Goal: Task Accomplishment & Management: Manage account settings

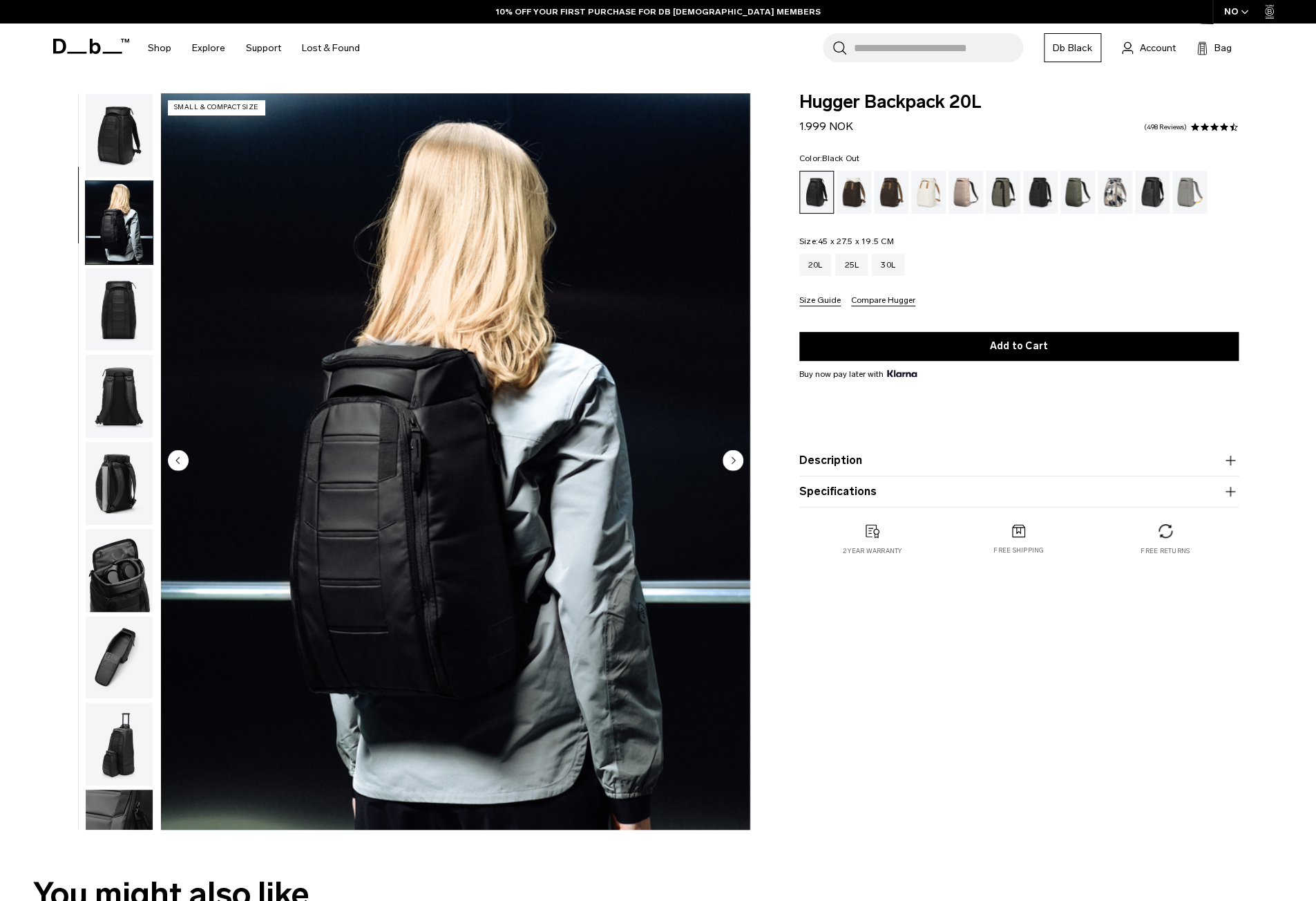
scroll to position [2, 0]
click at [128, 215] on img "button" at bounding box center [119, 220] width 67 height 83
click at [126, 266] on img "button" at bounding box center [119, 307] width 67 height 83
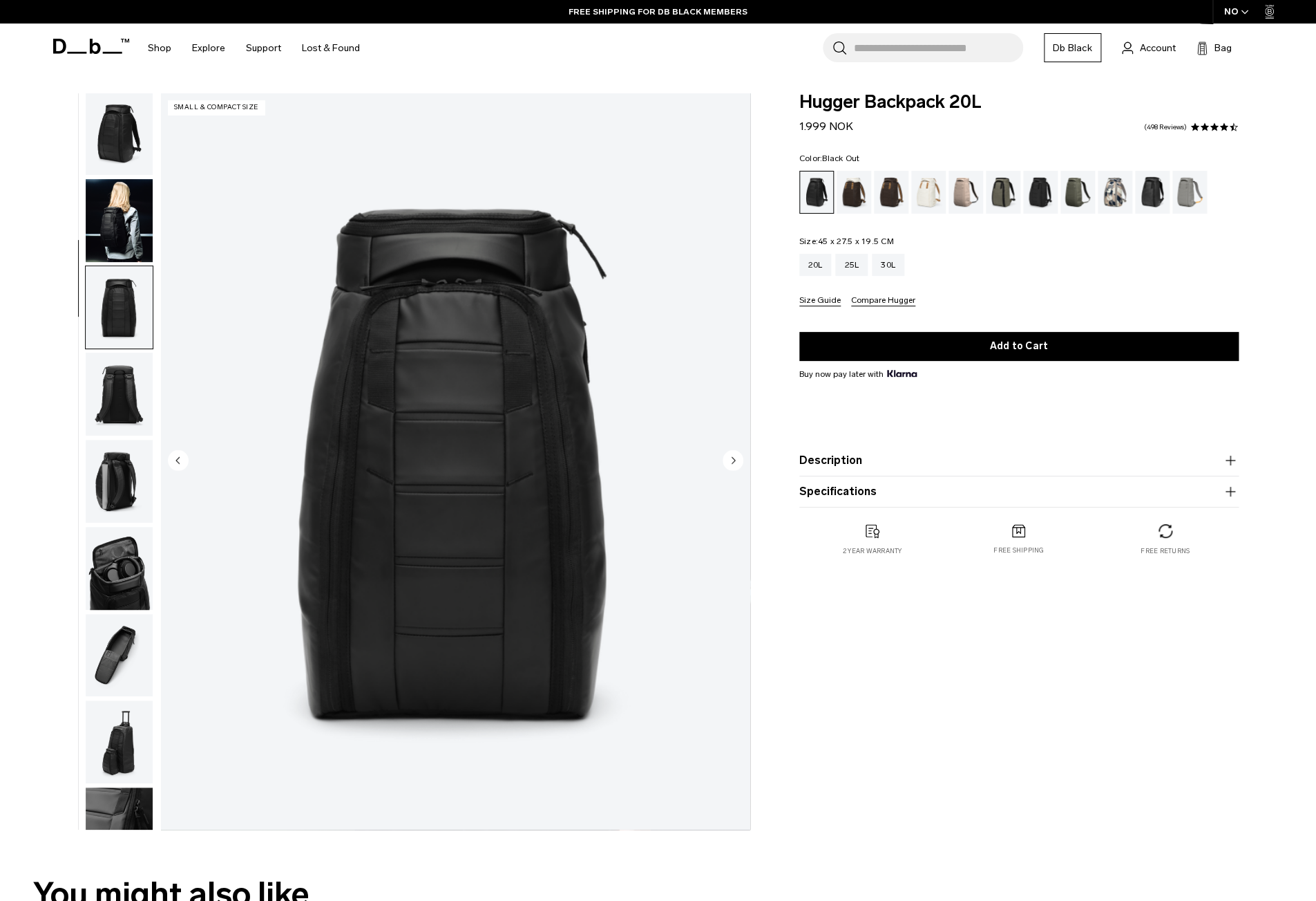
click at [121, 352] on img "button" at bounding box center [119, 393] width 67 height 83
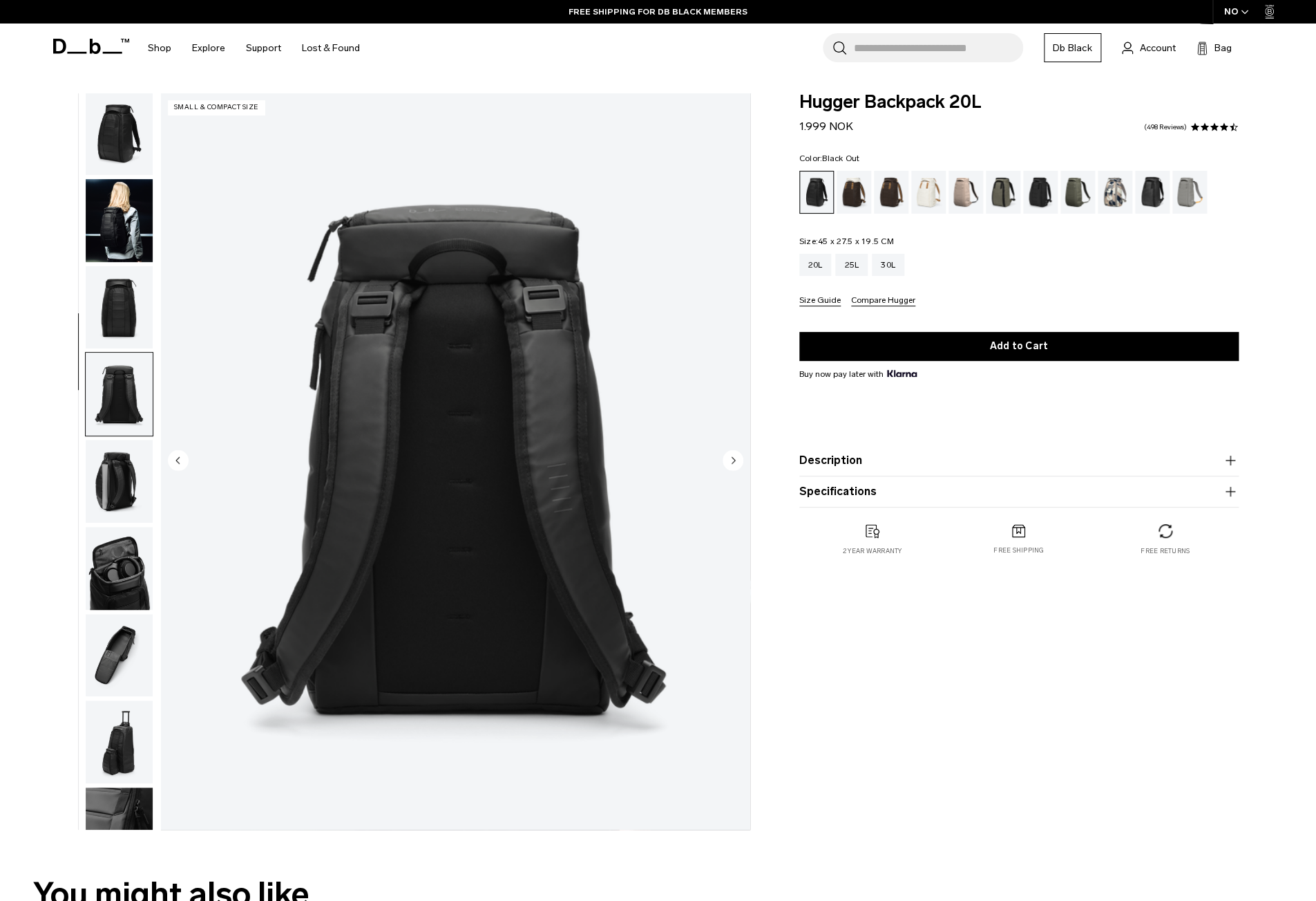
click at [117, 439] on img "button" at bounding box center [119, 480] width 67 height 83
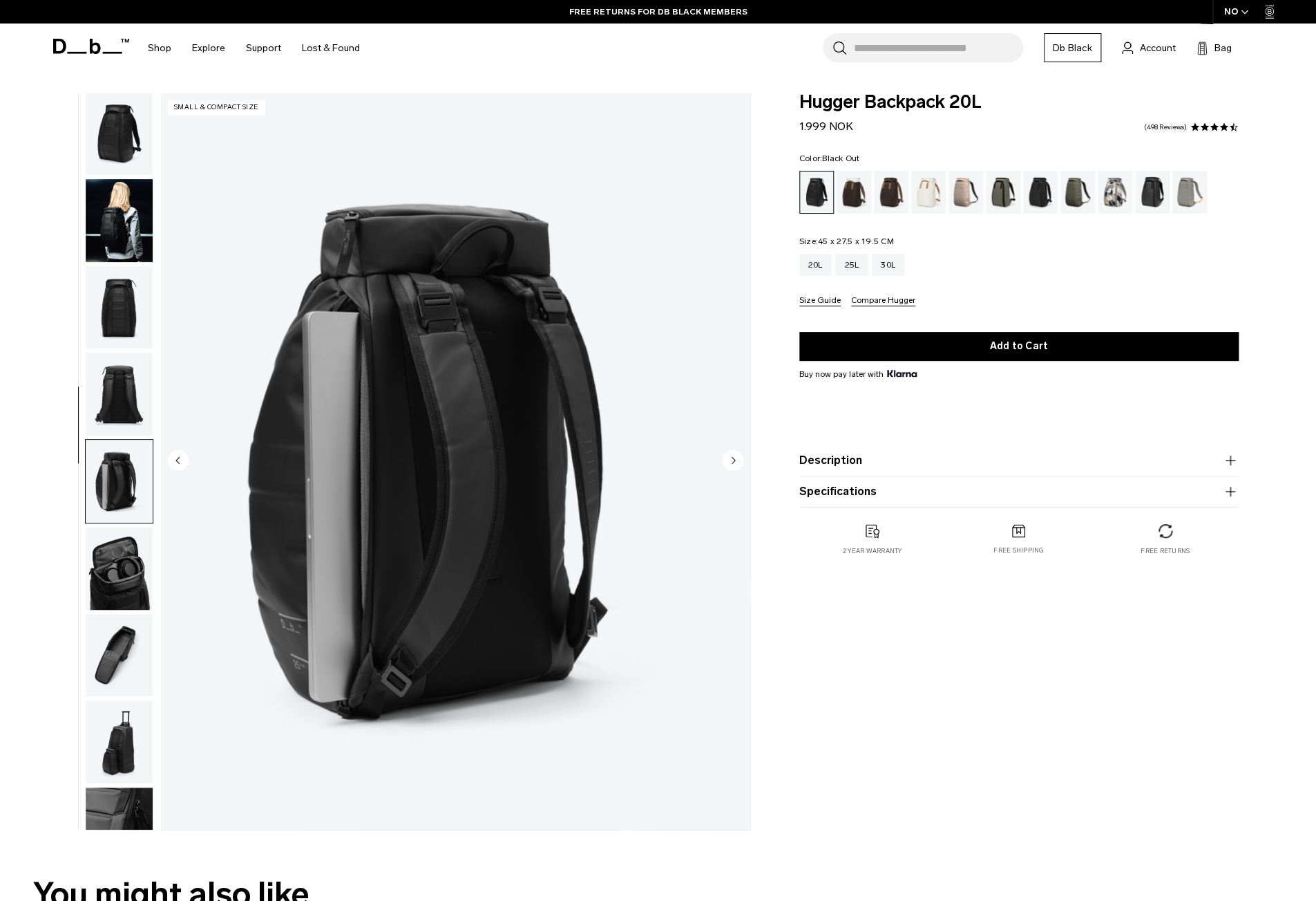
click at [111, 450] on img "button" at bounding box center [119, 480] width 67 height 83
click at [109, 527] on img "button" at bounding box center [119, 568] width 67 height 83
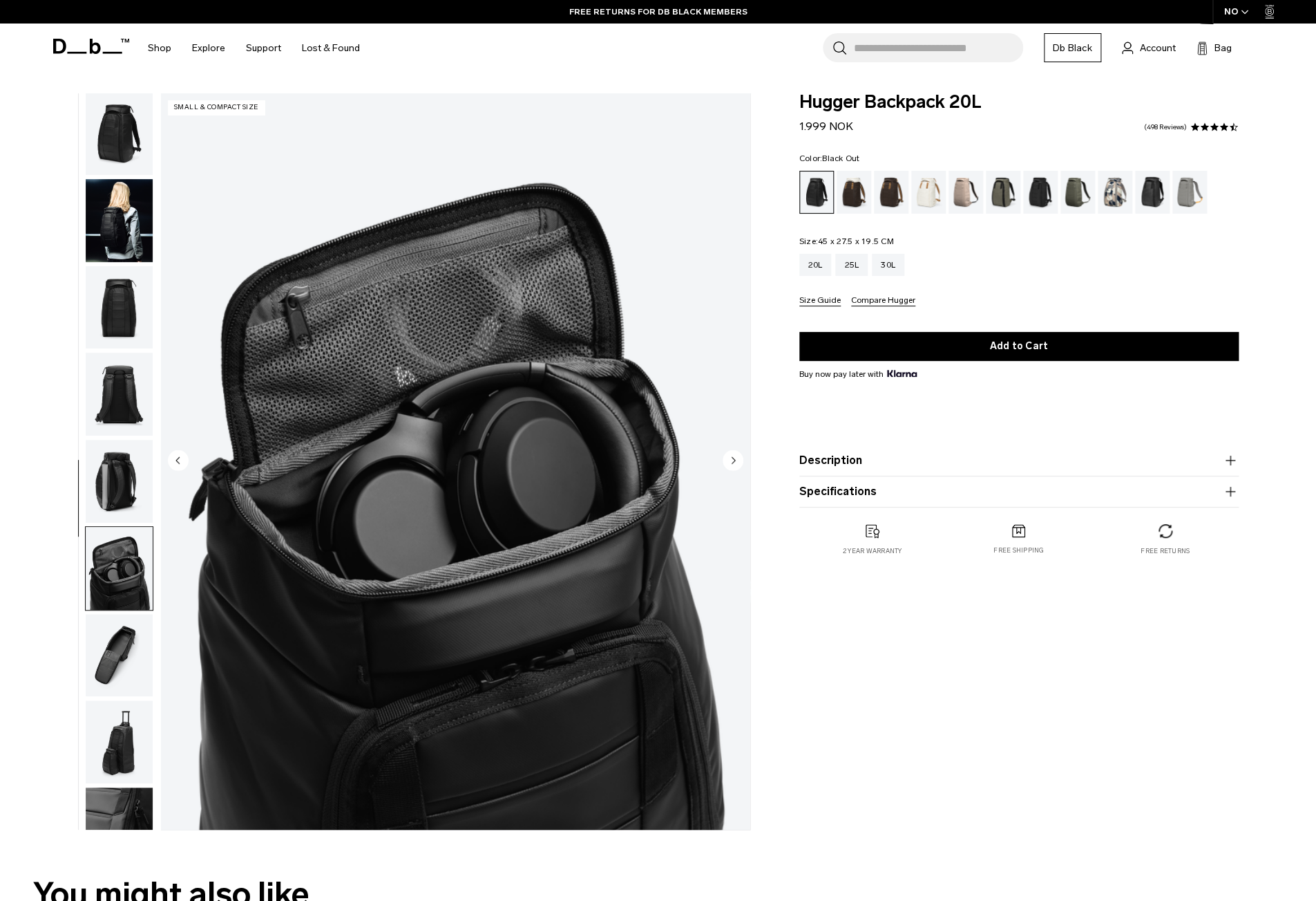
click at [102, 614] on img "button" at bounding box center [119, 655] width 67 height 83
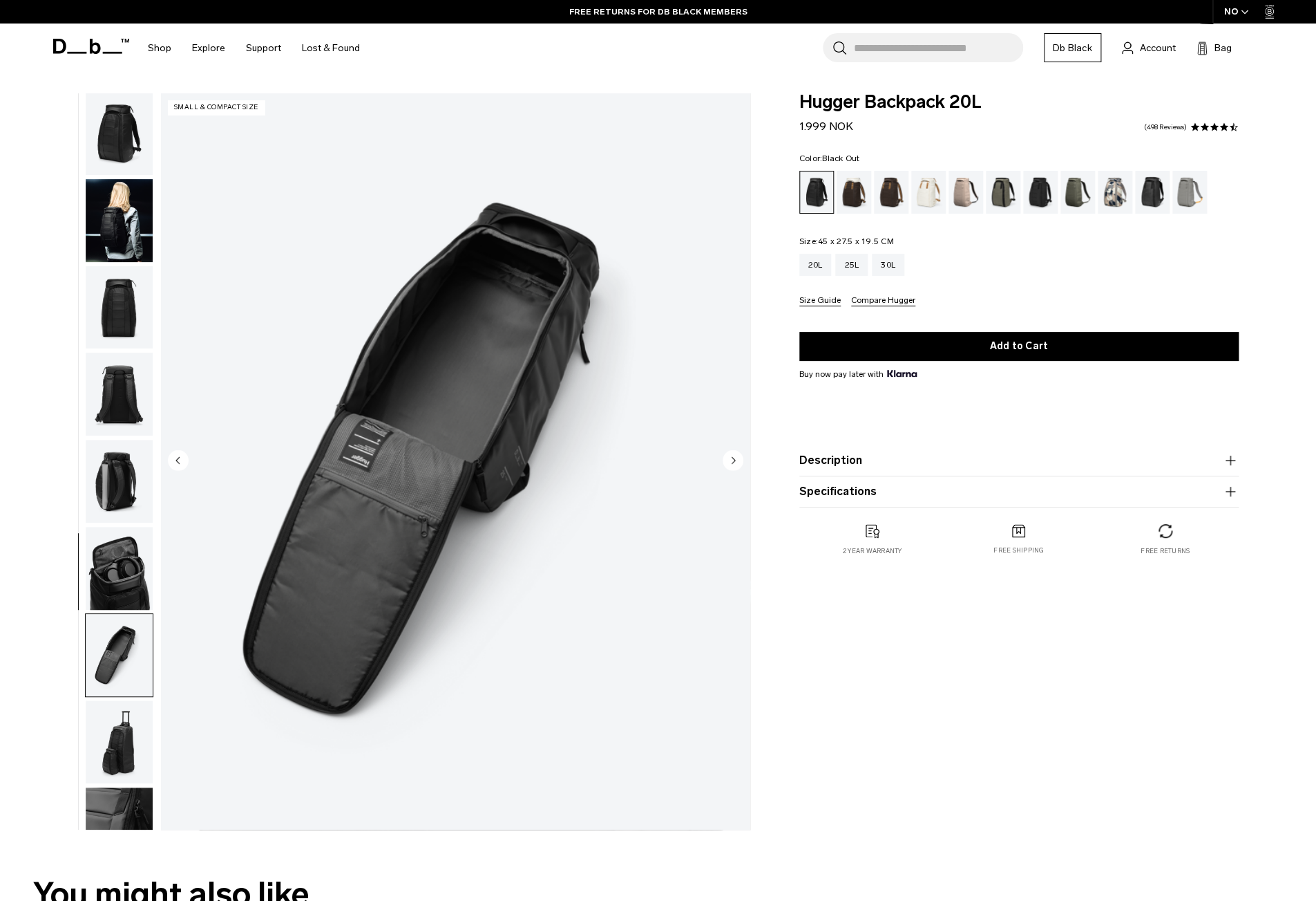
click at [117, 700] on img "button" at bounding box center [119, 741] width 67 height 83
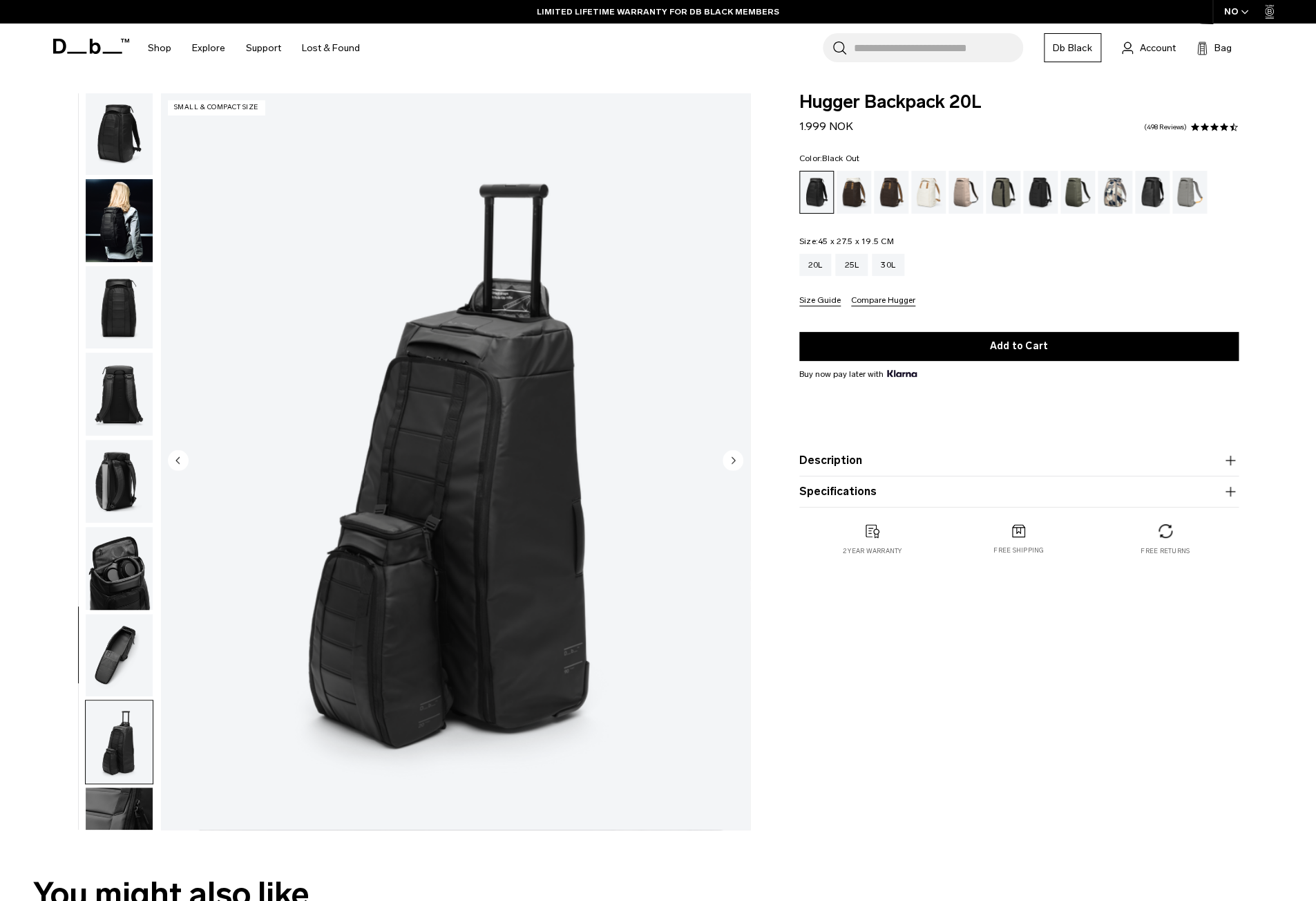
click at [131, 787] on img "button" at bounding box center [119, 828] width 67 height 83
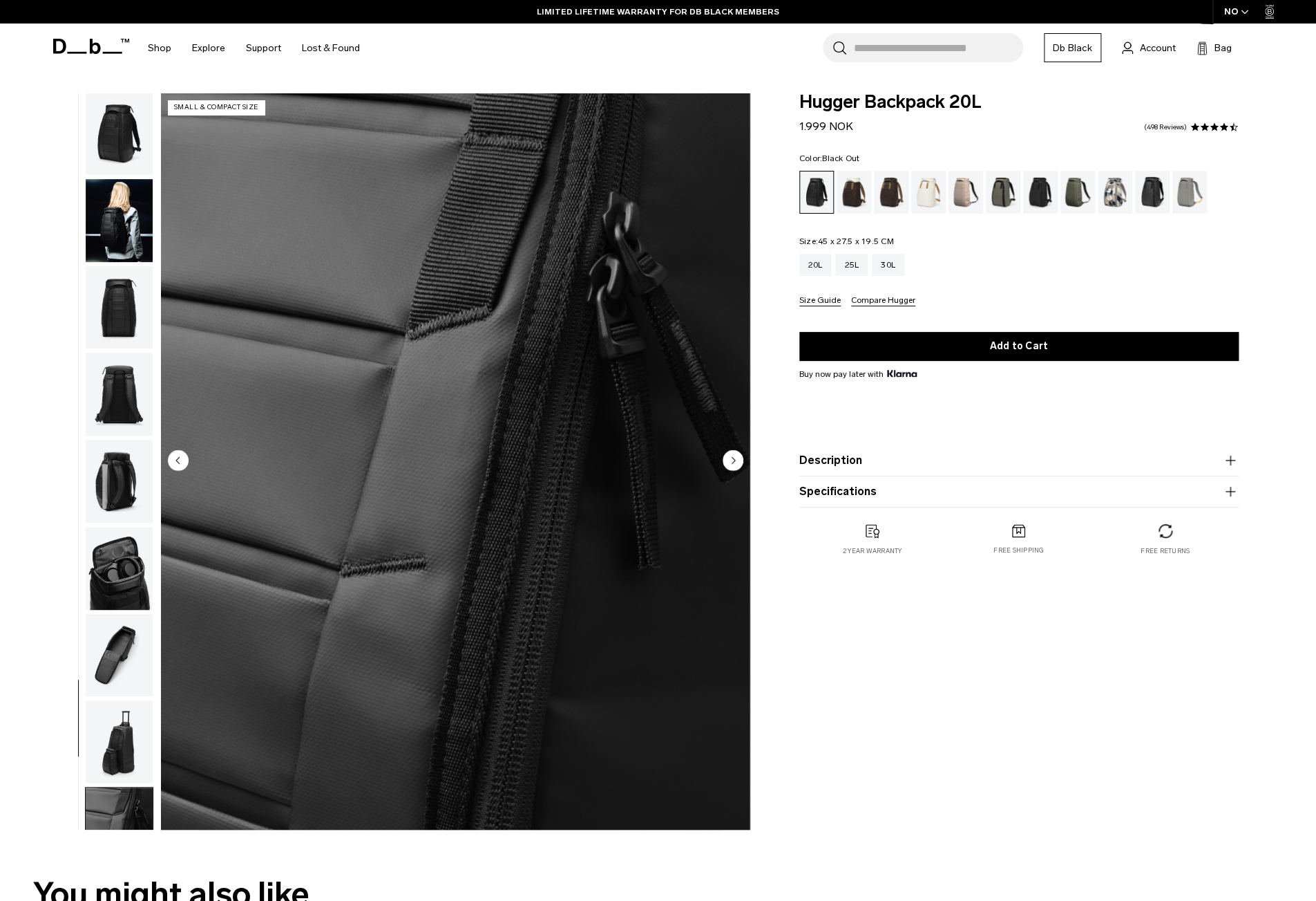
click at [120, 874] on img "button" at bounding box center [119, 916] width 67 height 83
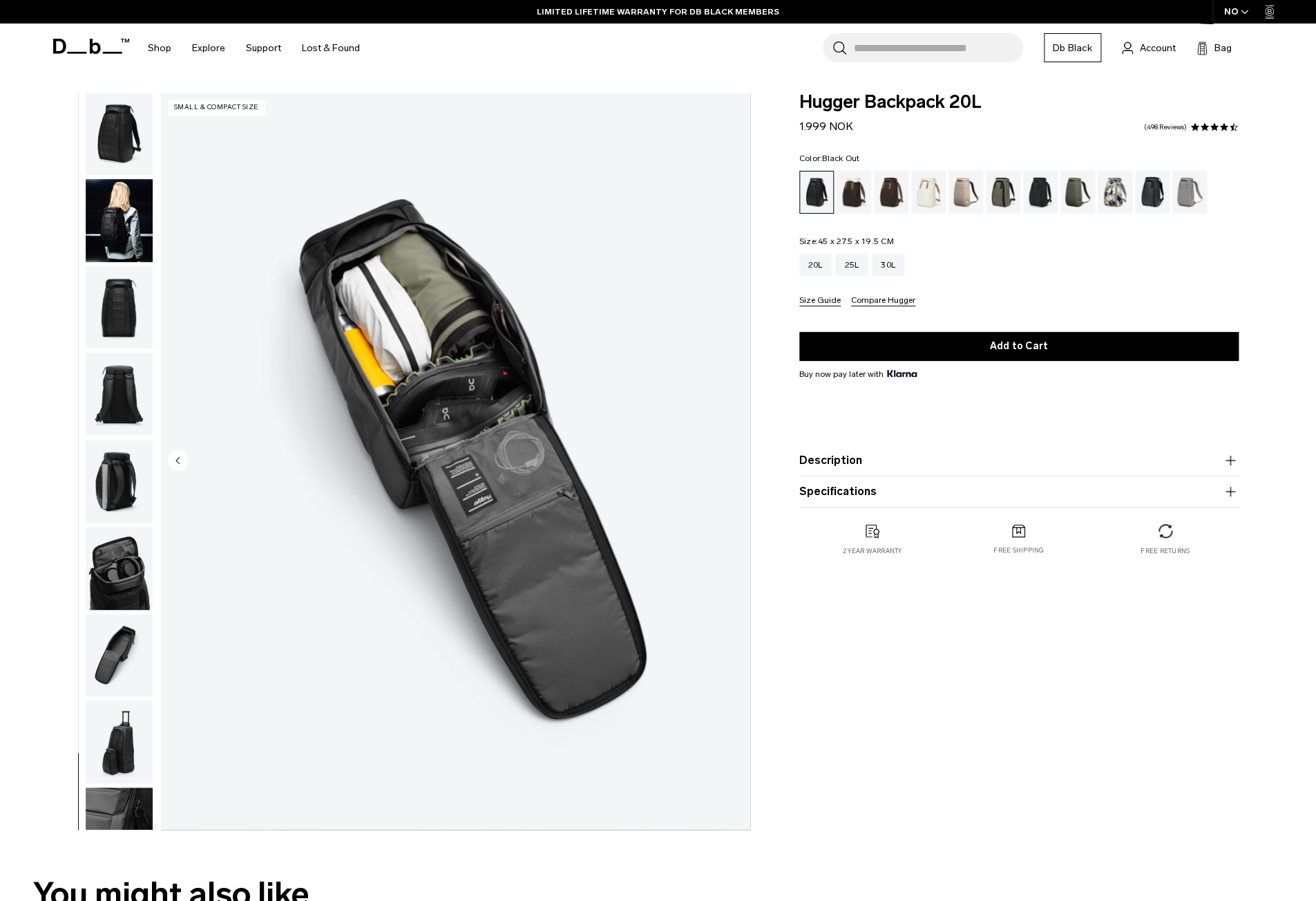
click at [99, 49] on icon at bounding box center [94, 46] width 11 height 15
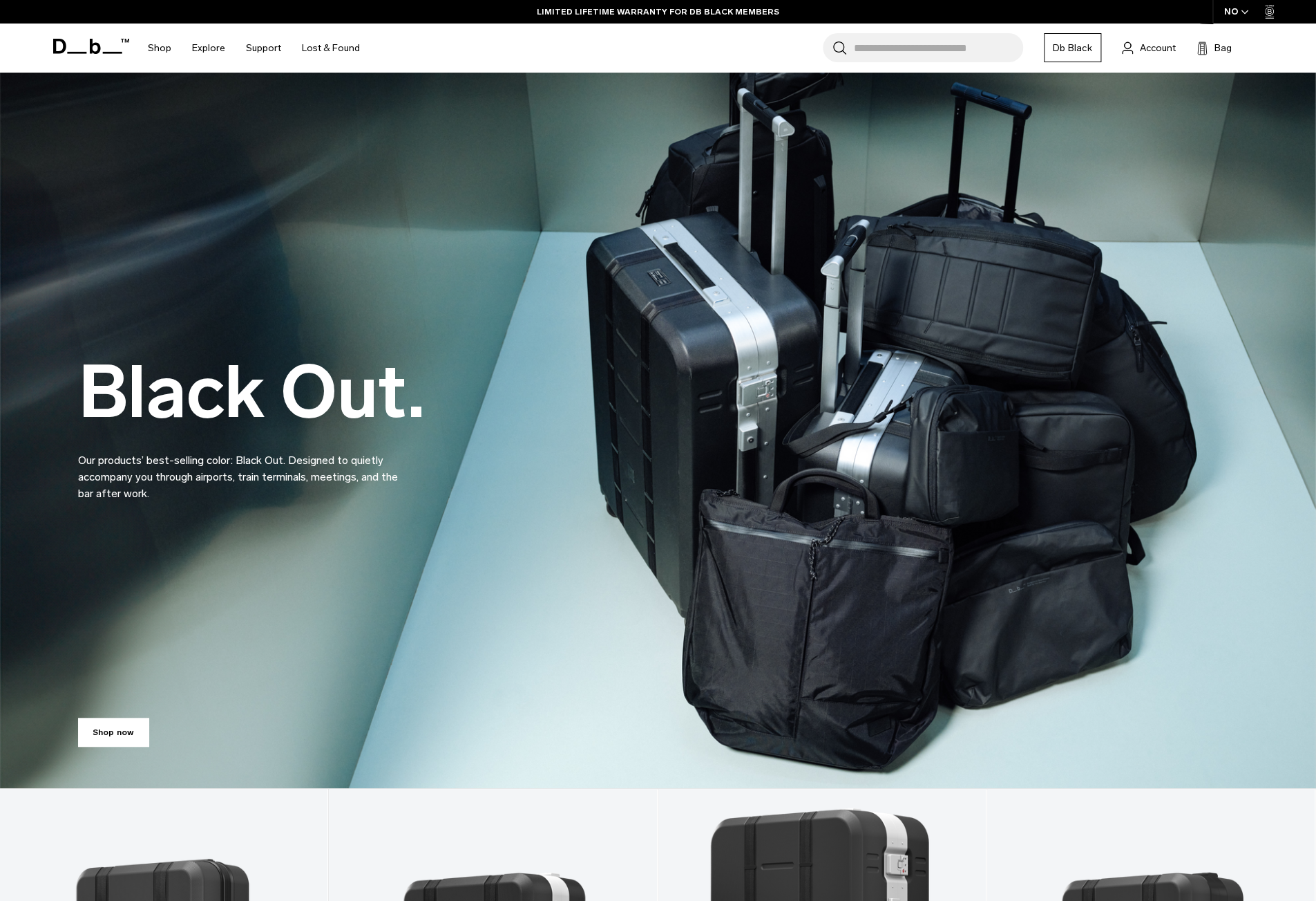
click at [1140, 48] on link "Account" at bounding box center [1149, 47] width 54 height 16
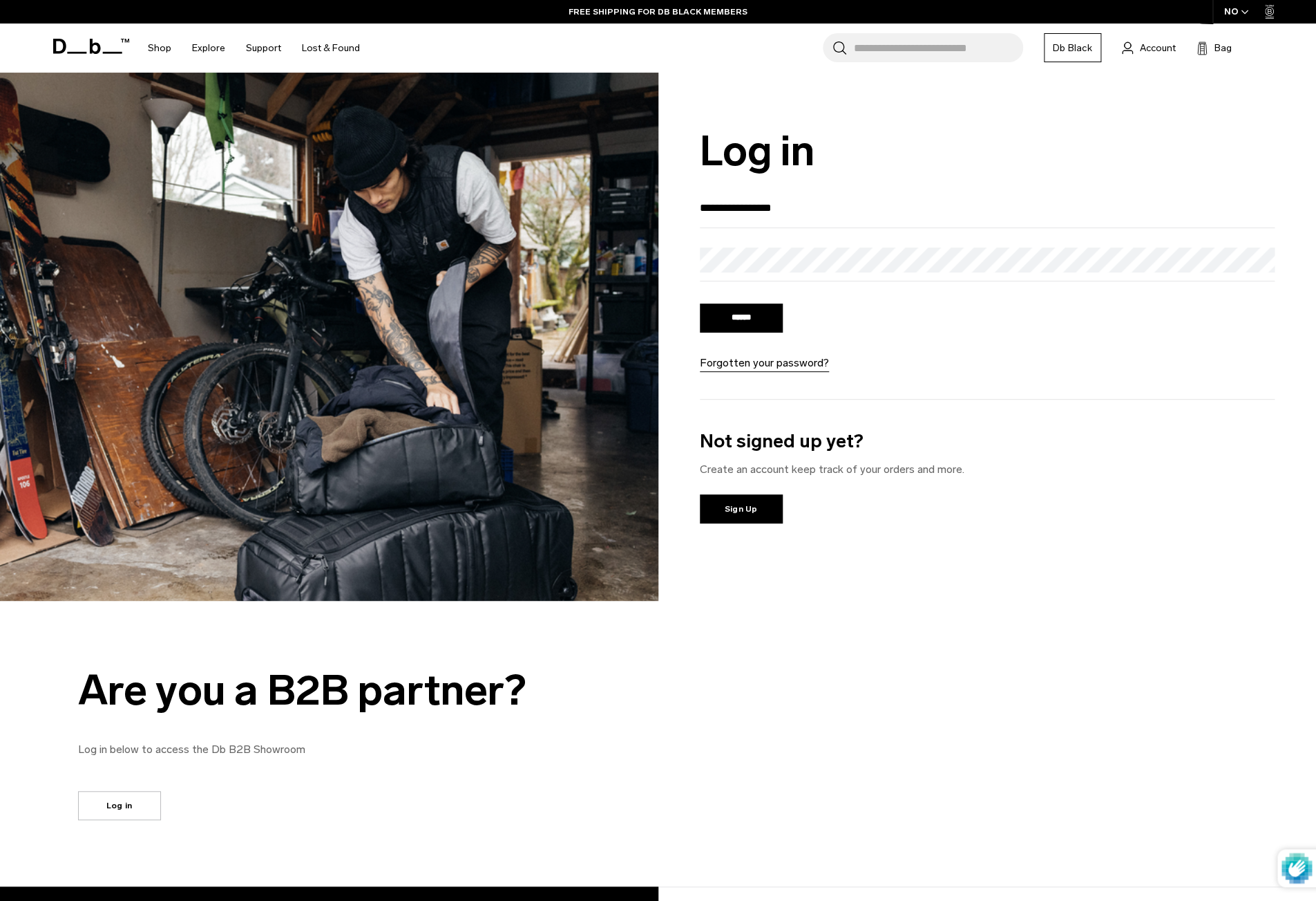
type input "**********"
click at [755, 322] on input "******" at bounding box center [741, 318] width 83 height 29
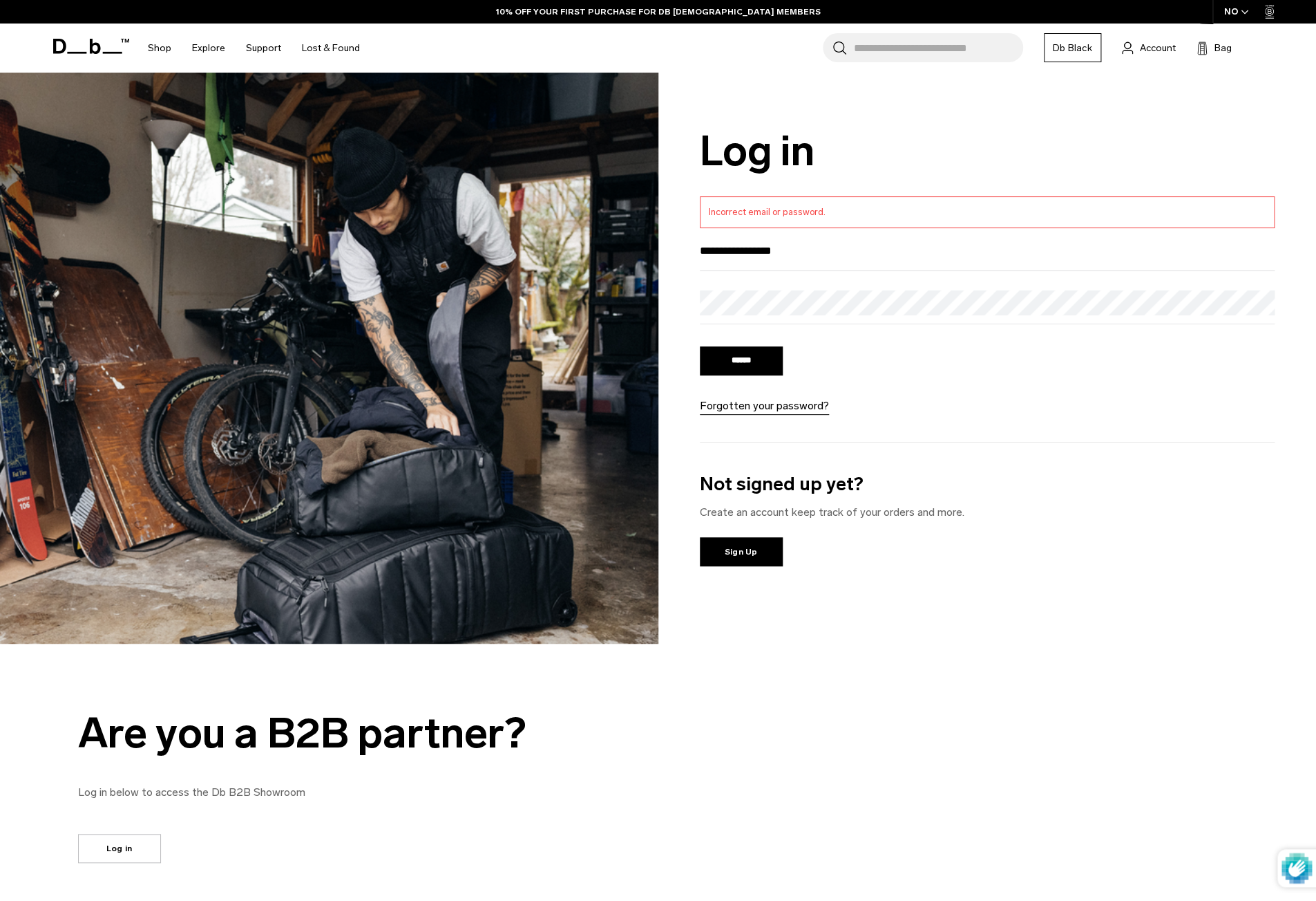
type input "**********"
click at [746, 361] on input "******" at bounding box center [741, 361] width 83 height 29
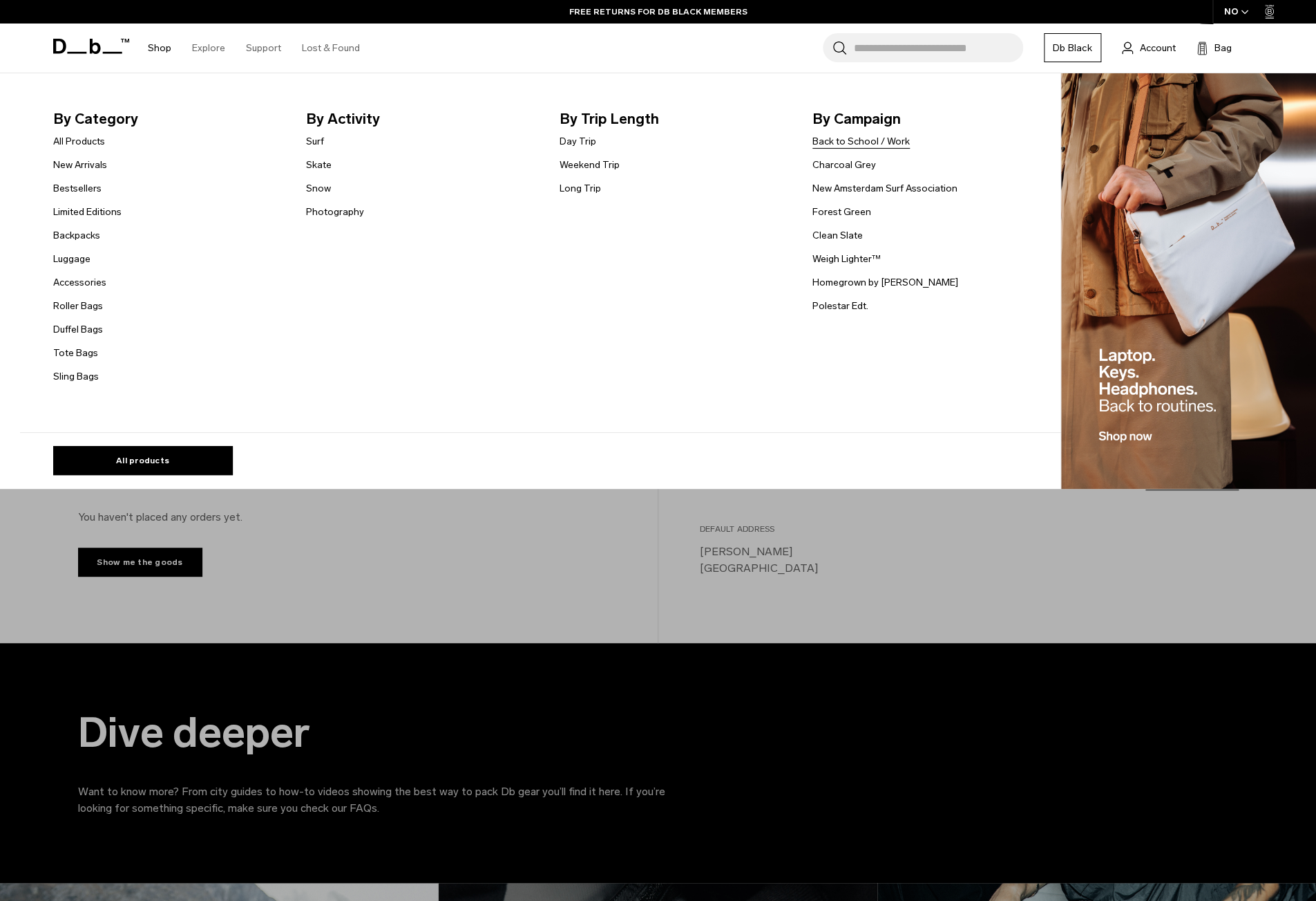
click at [885, 141] on link "Back to School / Work" at bounding box center [861, 141] width 97 height 15
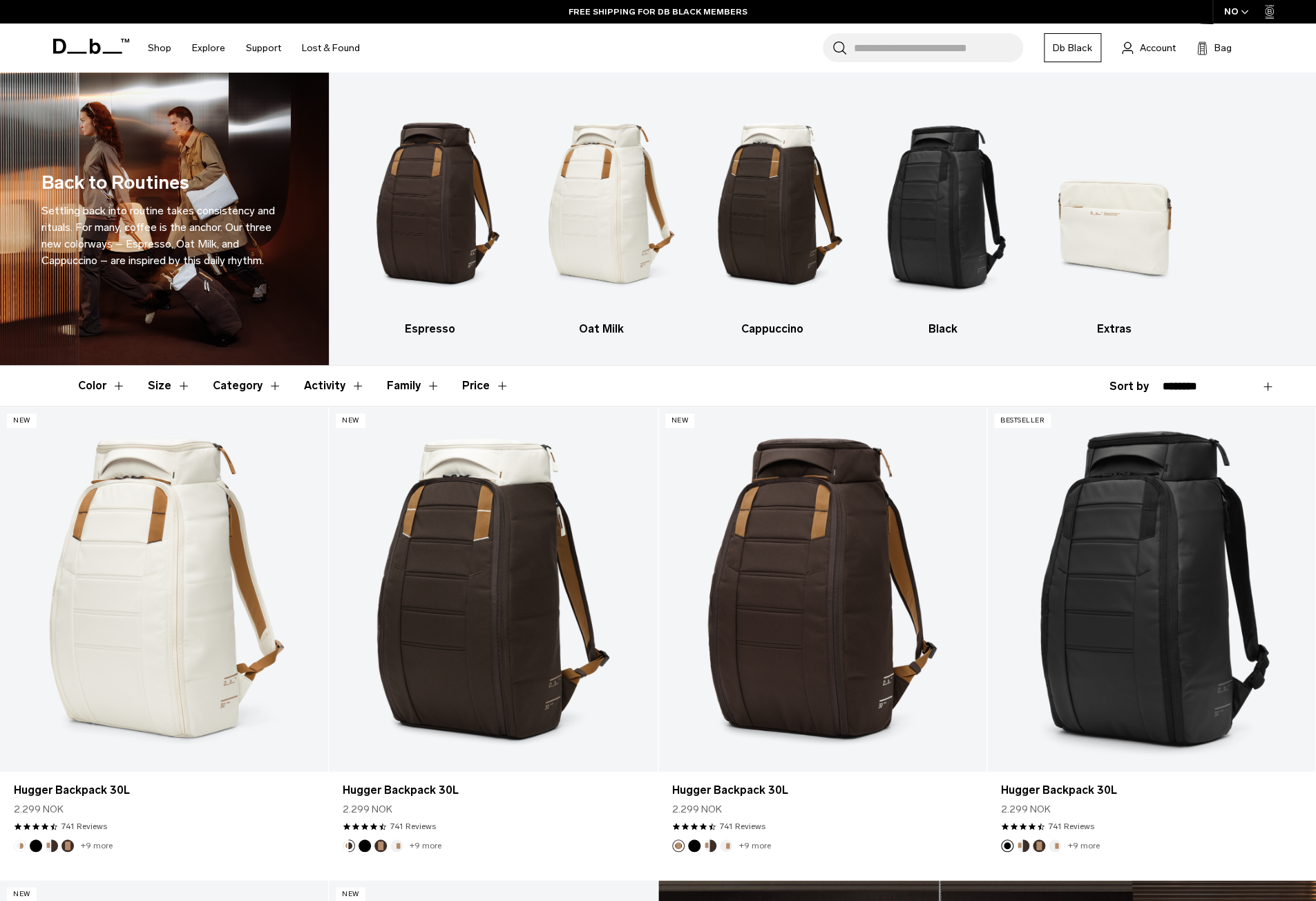
click at [1245, 12] on icon "button" at bounding box center [1244, 12] width 8 height 5
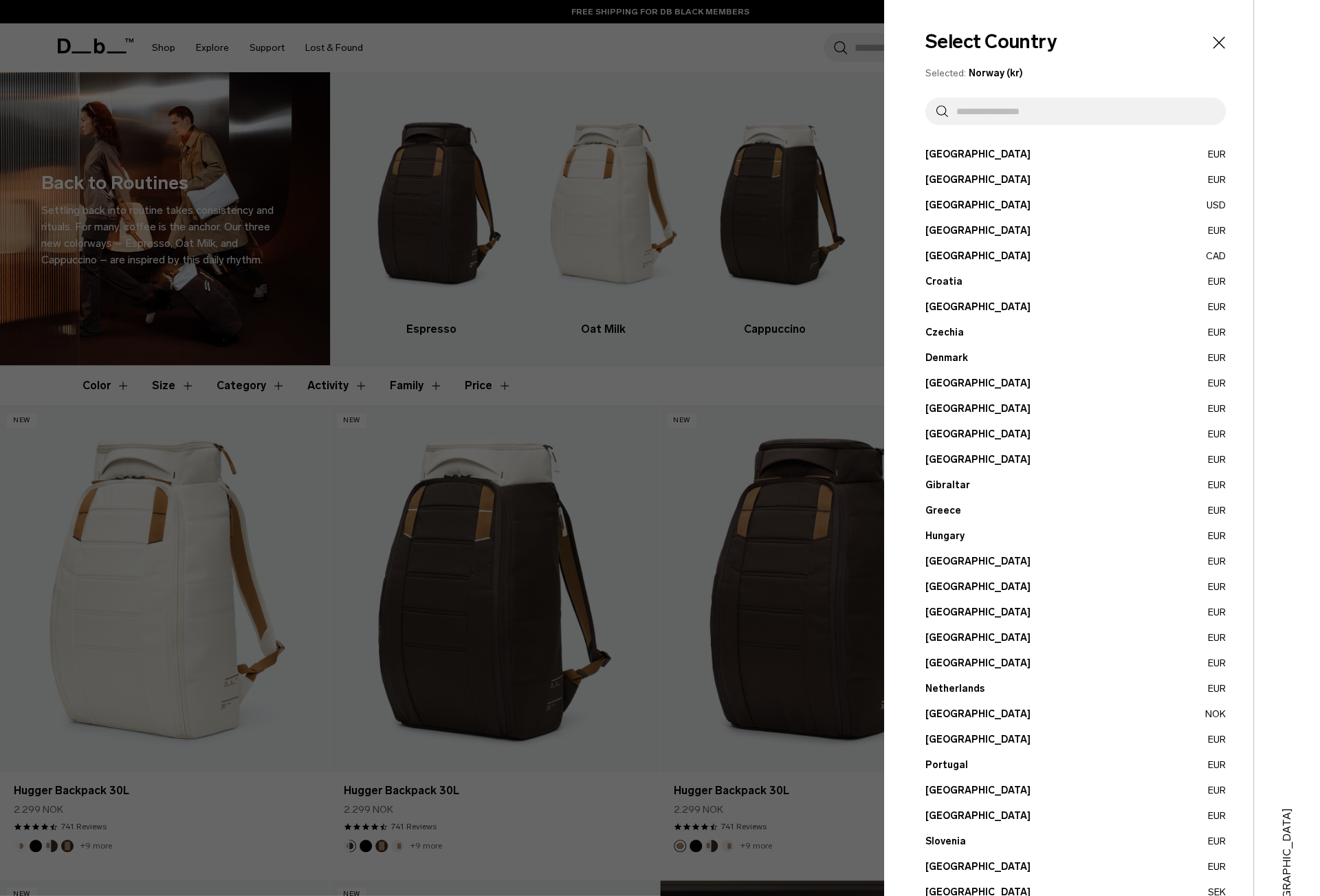
click at [1055, 114] on input "text" at bounding box center [1082, 111] width 267 height 27
click at [953, 462] on button "Germany EUR" at bounding box center [1075, 459] width 300 height 14
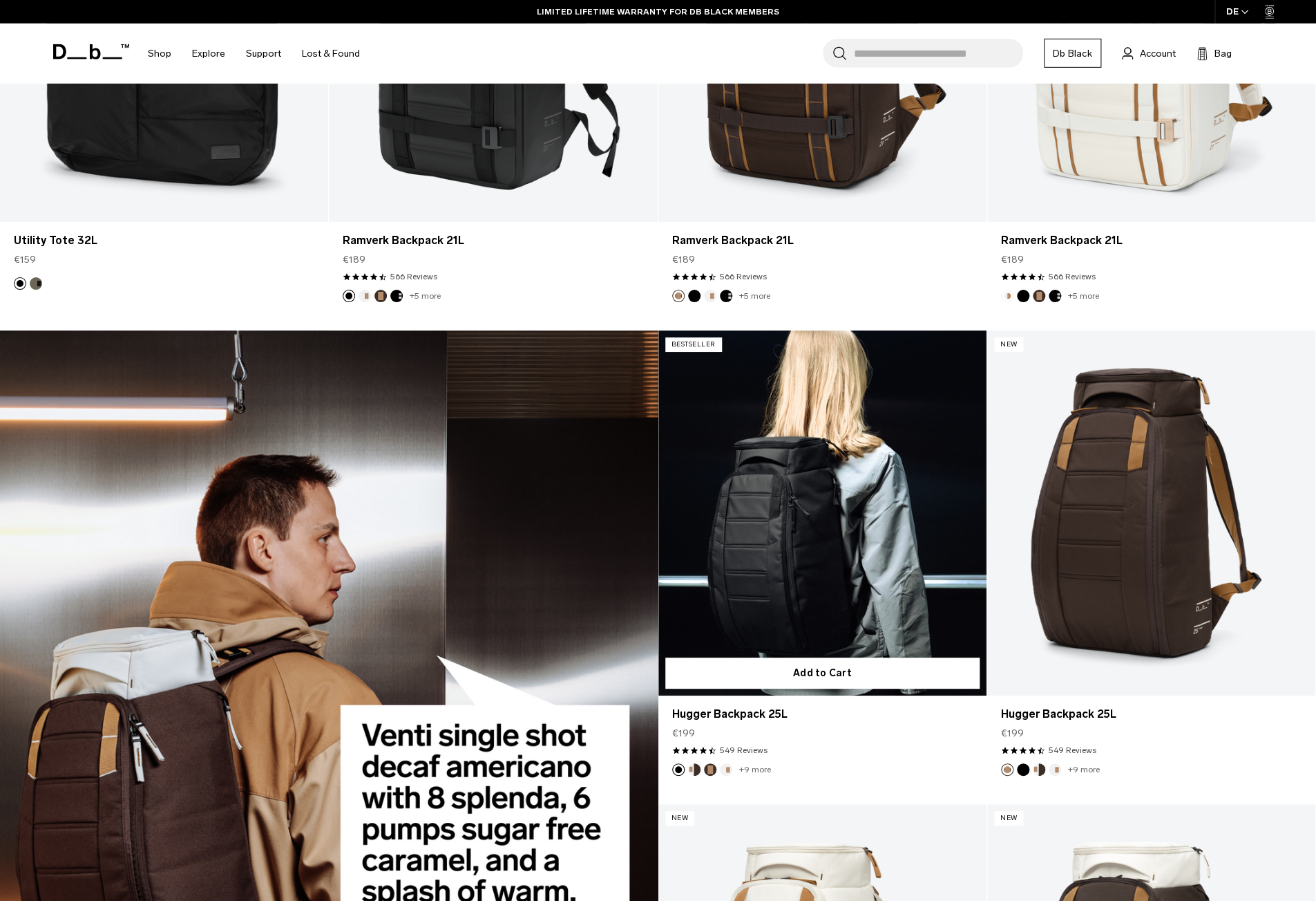
scroll to position [2522, 0]
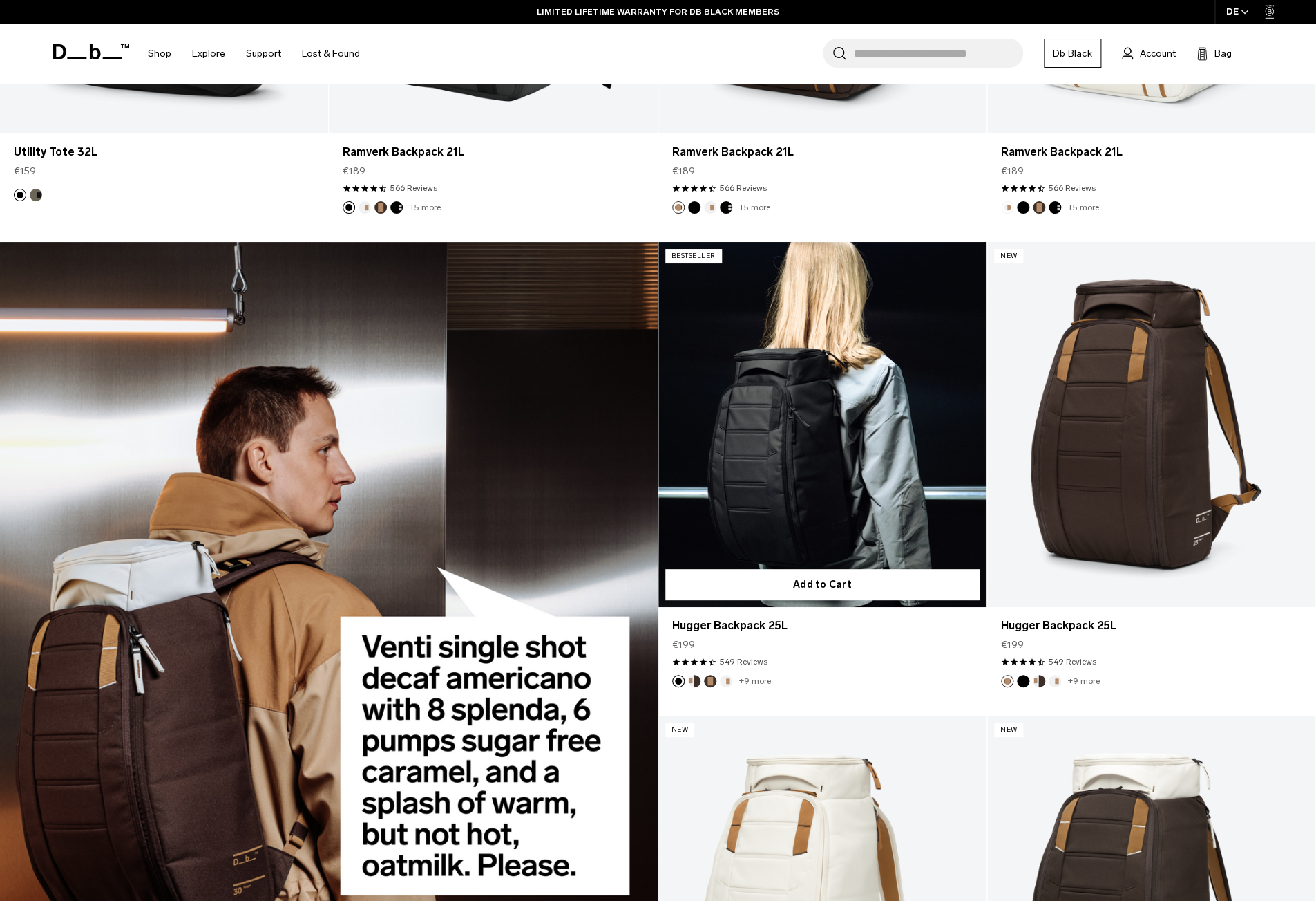
click at [872, 353] on link "Hugger Backpack 25L" at bounding box center [823, 424] width 328 height 365
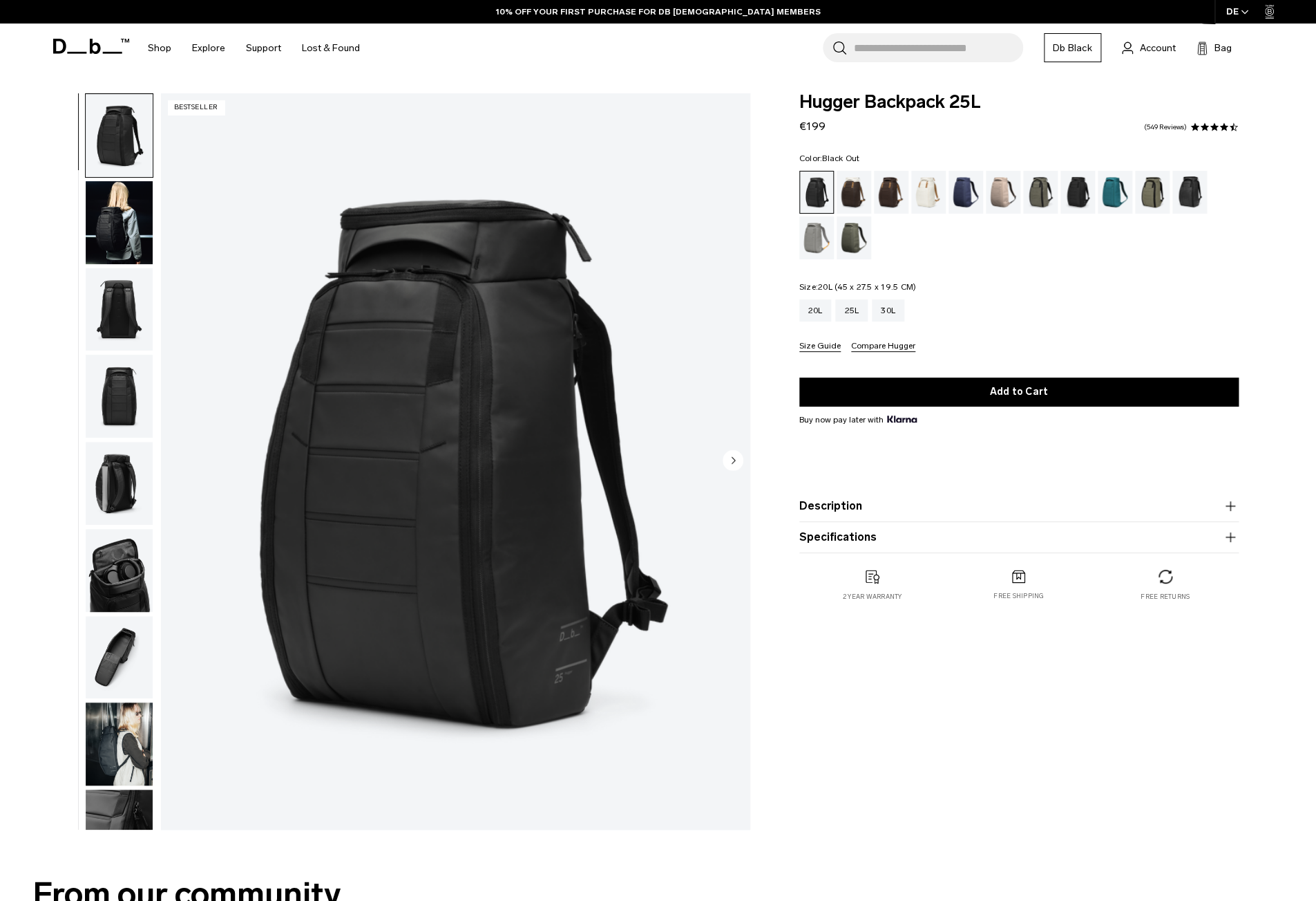
click at [818, 310] on div "20L" at bounding box center [816, 310] width 32 height 22
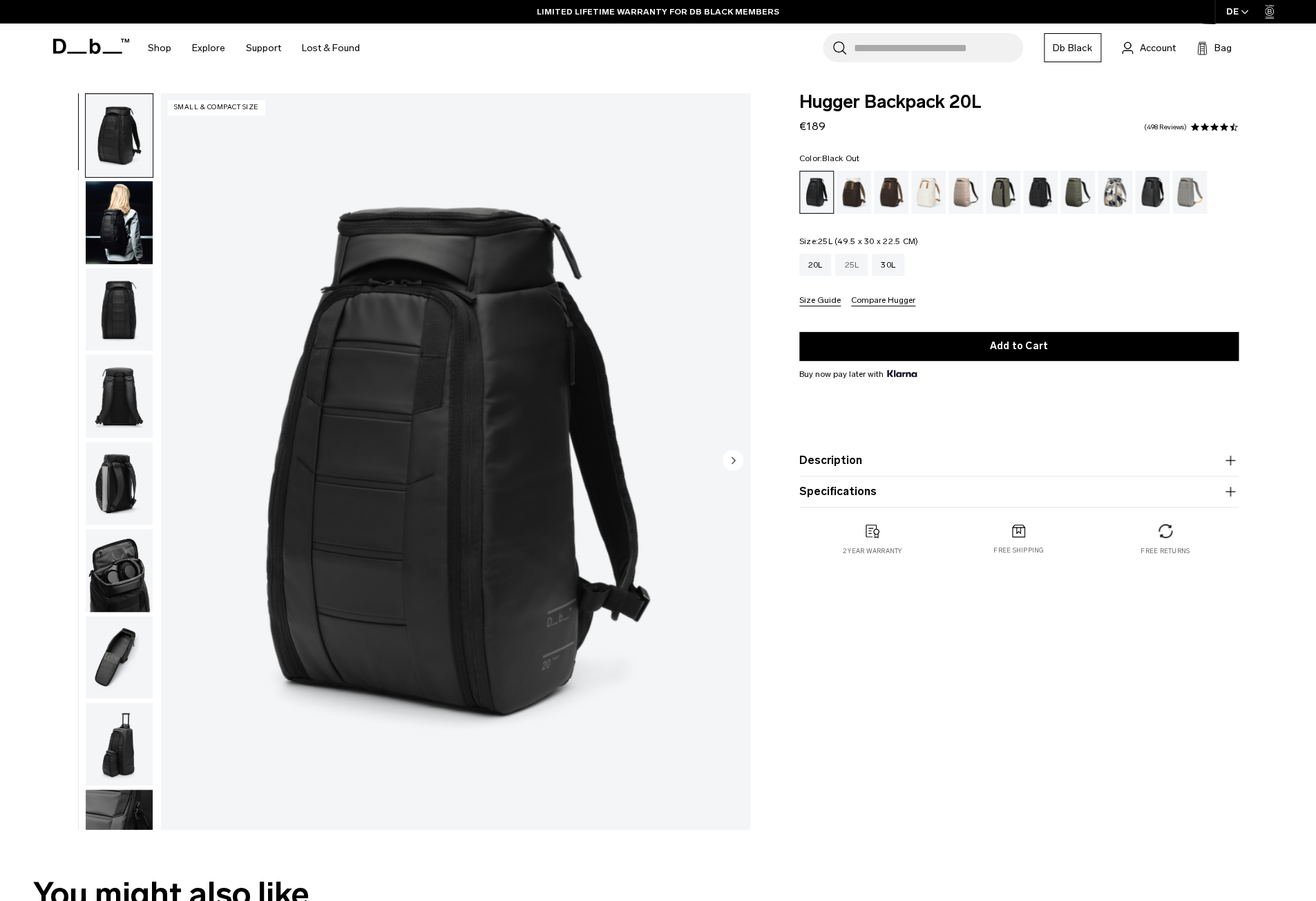
click at [857, 271] on div "25L" at bounding box center [852, 265] width 32 height 22
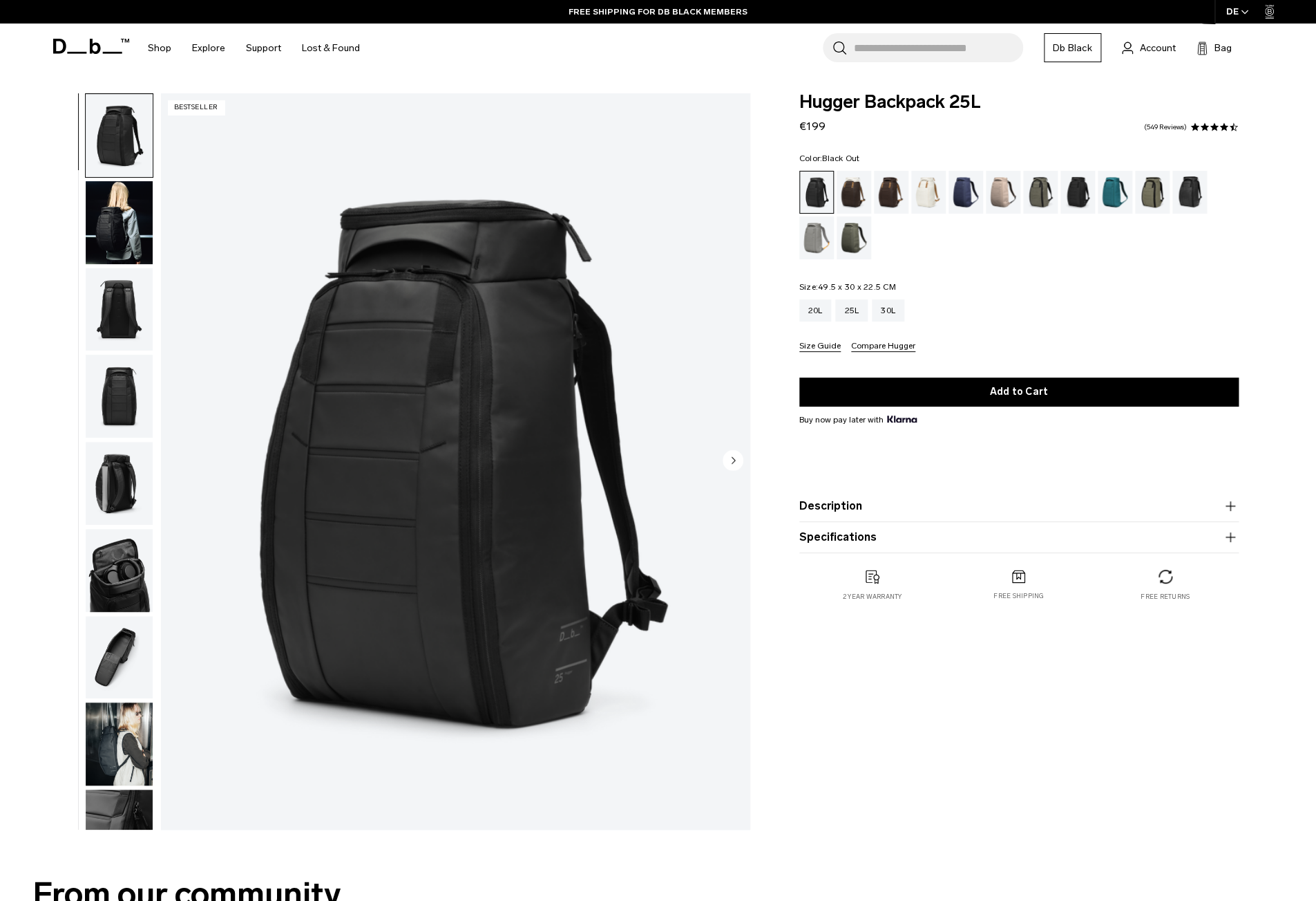
click at [836, 315] on div "20L 25L 30L" at bounding box center [1019, 310] width 439 height 22
click at [824, 313] on div "20L" at bounding box center [816, 310] width 32 height 22
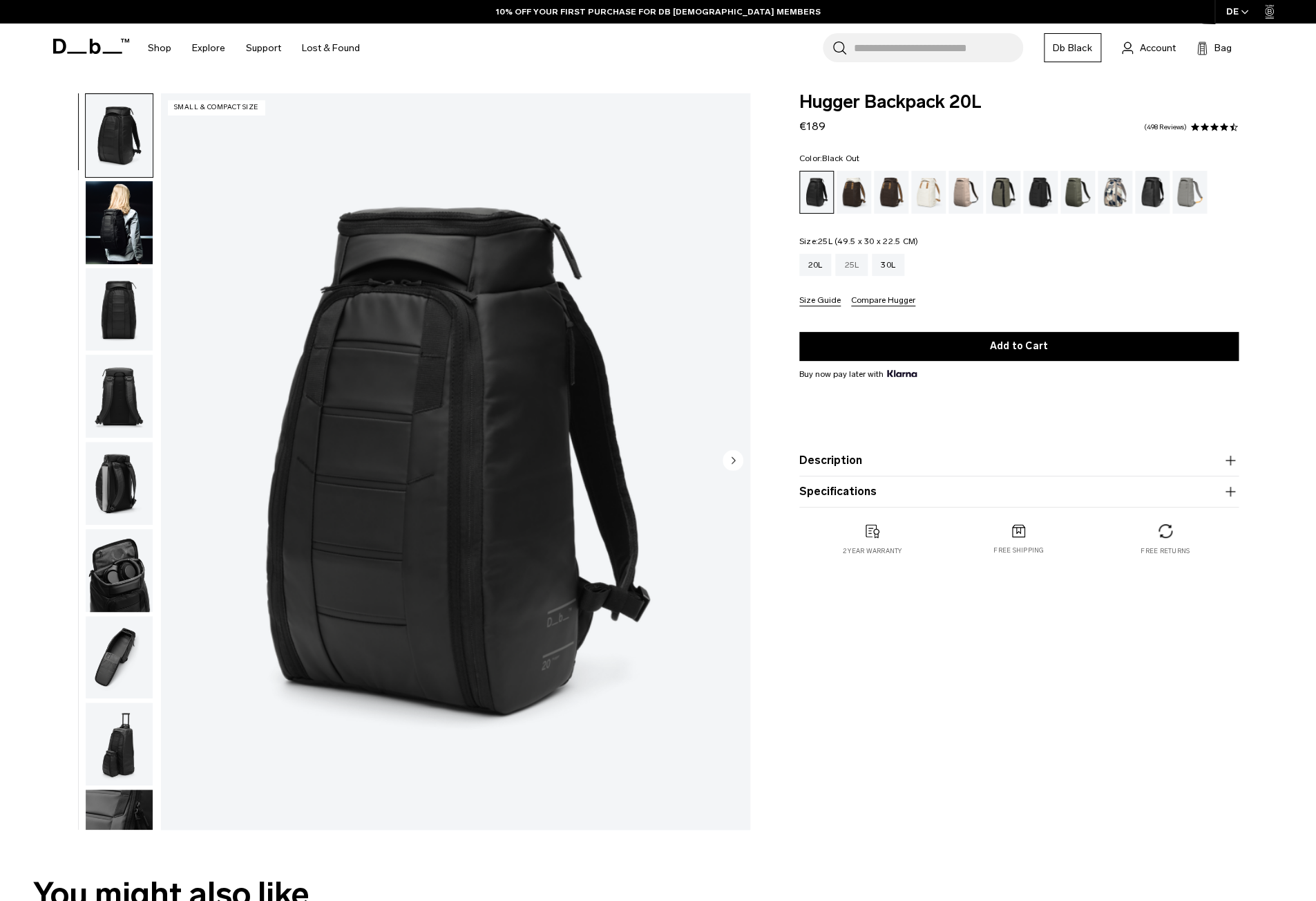
click at [863, 264] on div "25L" at bounding box center [852, 265] width 32 height 22
drag, startPoint x: 799, startPoint y: 103, endPoint x: 996, endPoint y: 96, distance: 197.1
click at [996, 96] on div "Hugger Backpack 20L €189 4.6 star rating 498 Reviews Color: Black Out Out of st…" at bounding box center [1019, 338] width 522 height 490
copy span "Hugger Backpack 20L"
